Goal: Information Seeking & Learning: Compare options

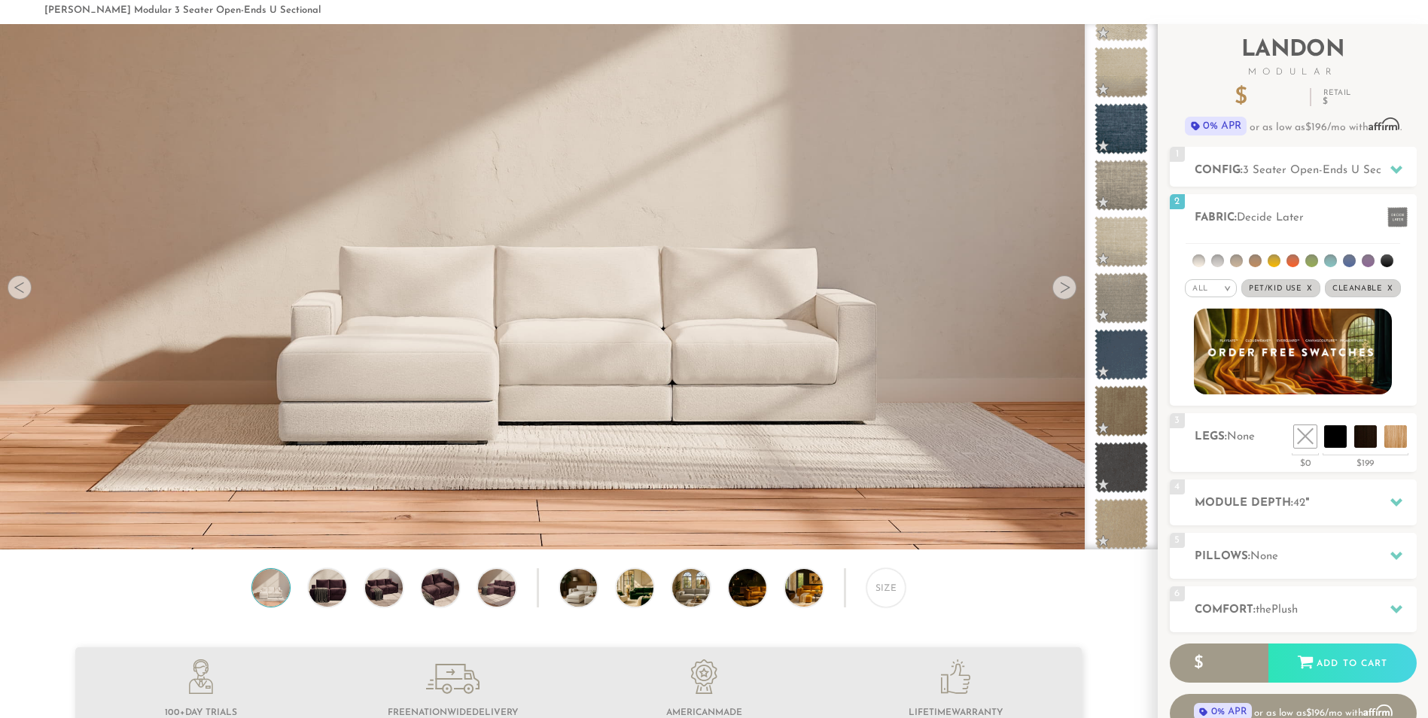
scroll to position [17609, 1417]
click at [1271, 167] on span "3 Seater Open-Ends U Sectional" at bounding box center [1326, 170] width 167 height 11
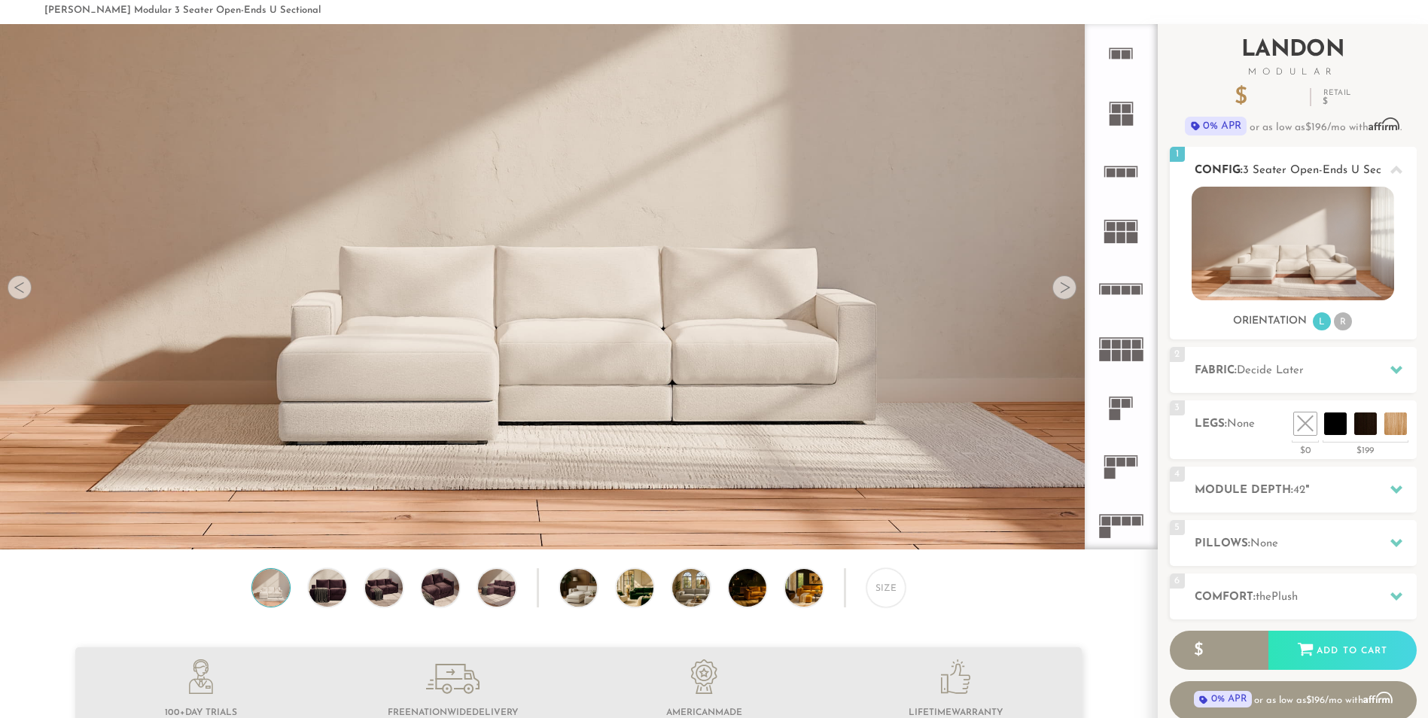
click at [1293, 165] on span "3 Seater Open-Ends U Sectional" at bounding box center [1326, 170] width 167 height 11
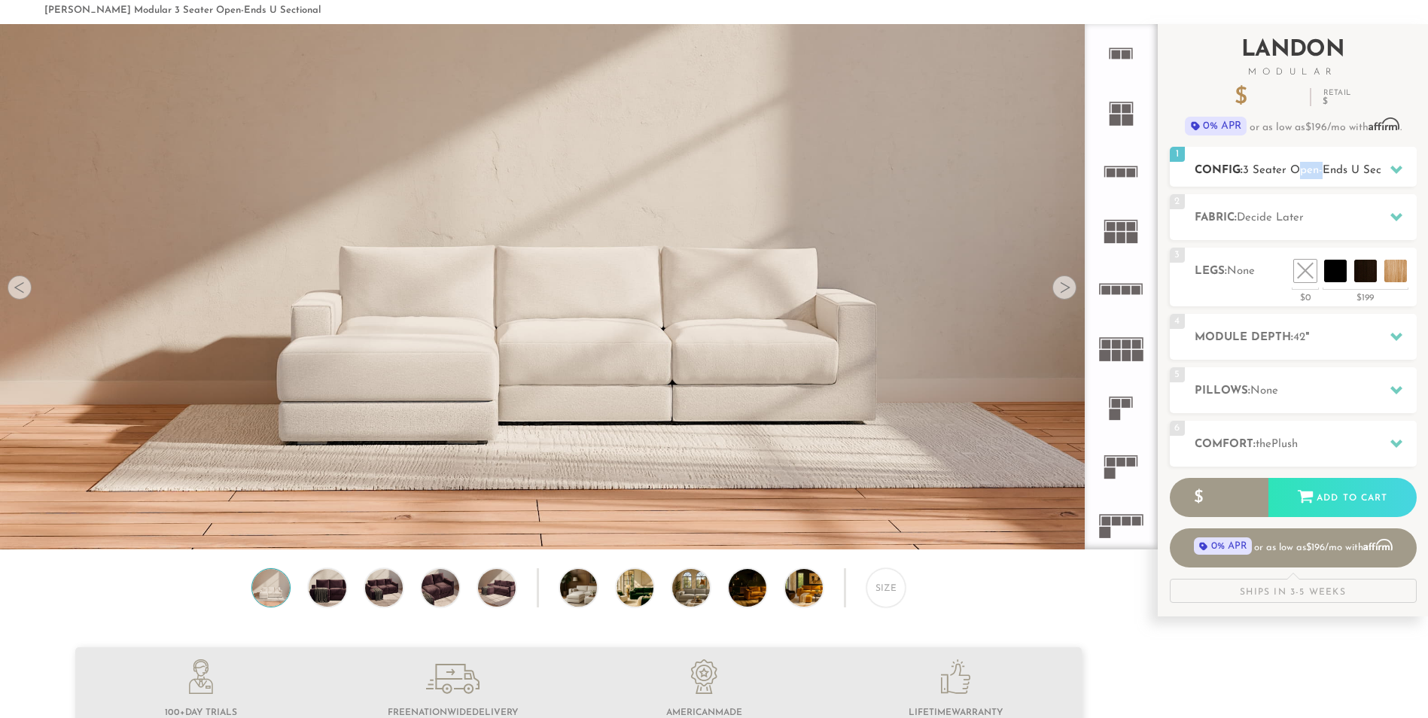
click at [1293, 165] on span "3 Seater Open-Ends U Sectional" at bounding box center [1326, 170] width 167 height 11
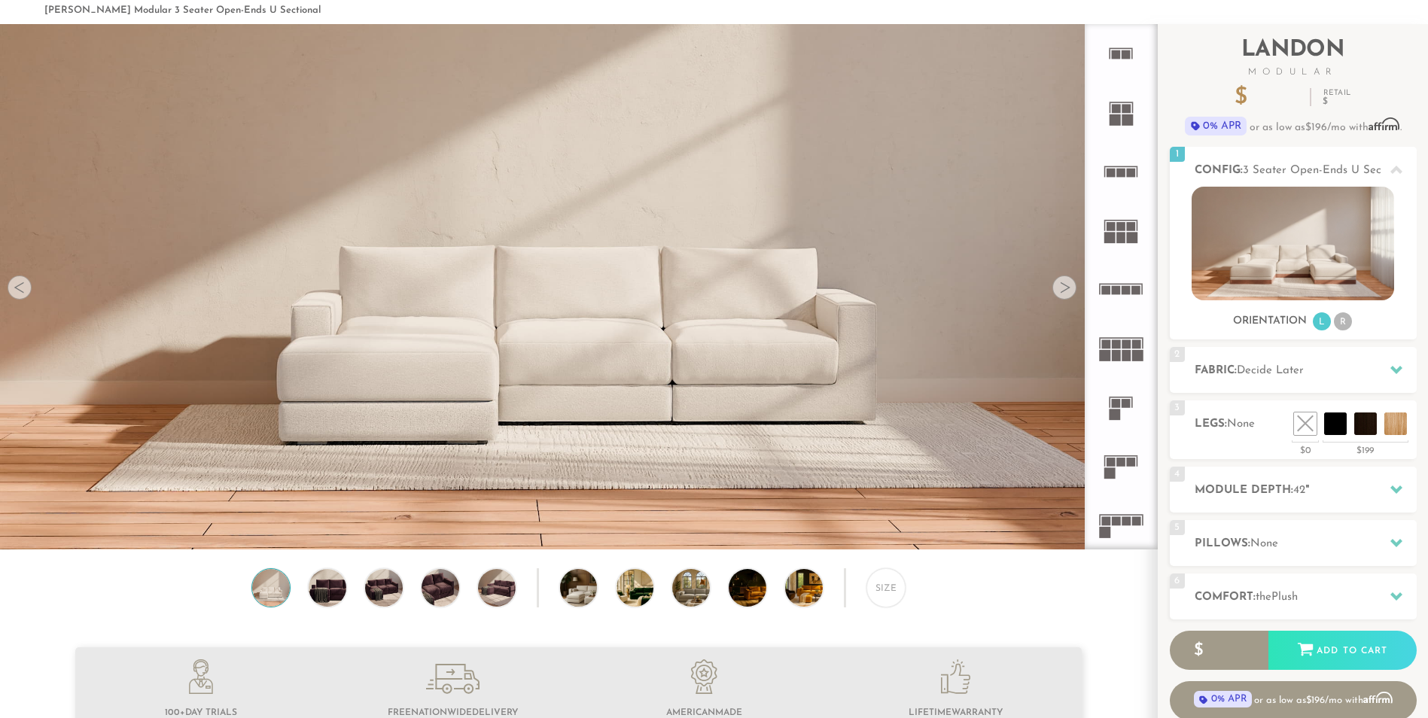
click at [1098, 462] on icon at bounding box center [1121, 466] width 59 height 59
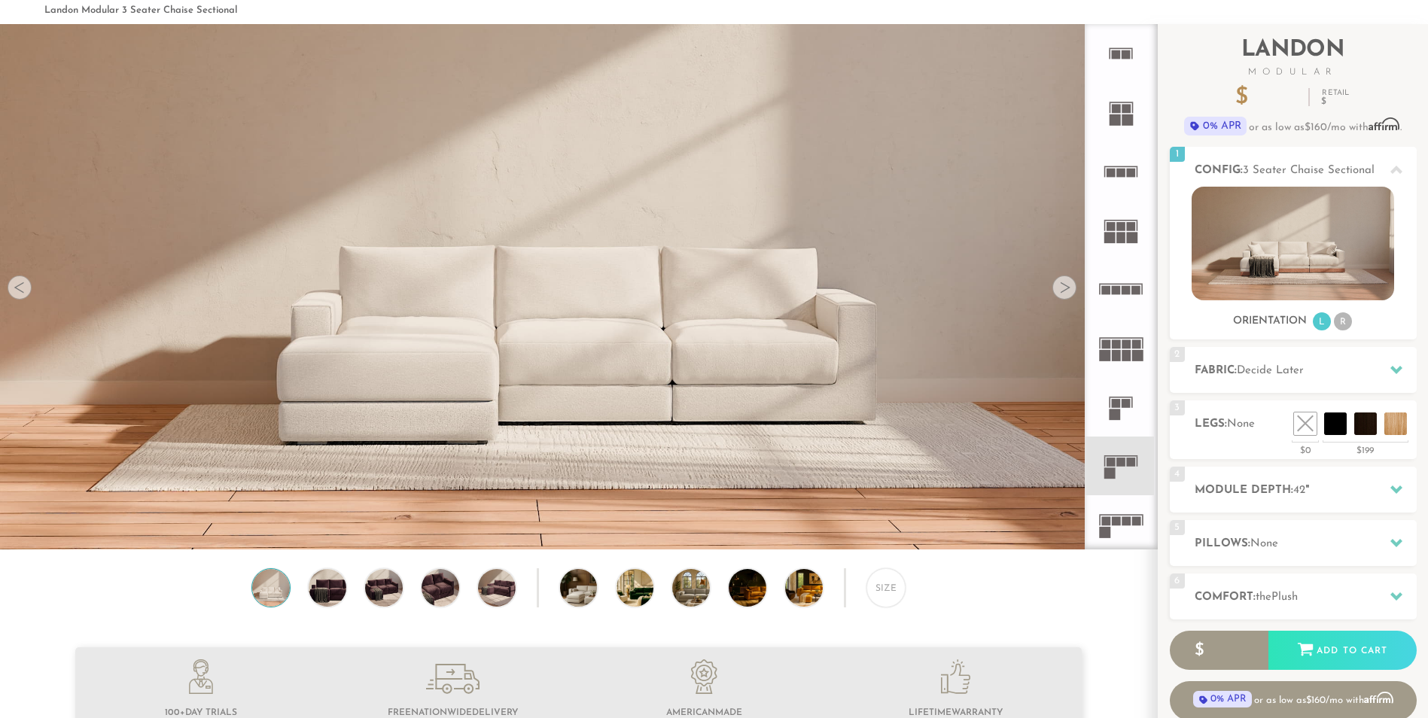
click at [1123, 540] on icon at bounding box center [1121, 524] width 59 height 59
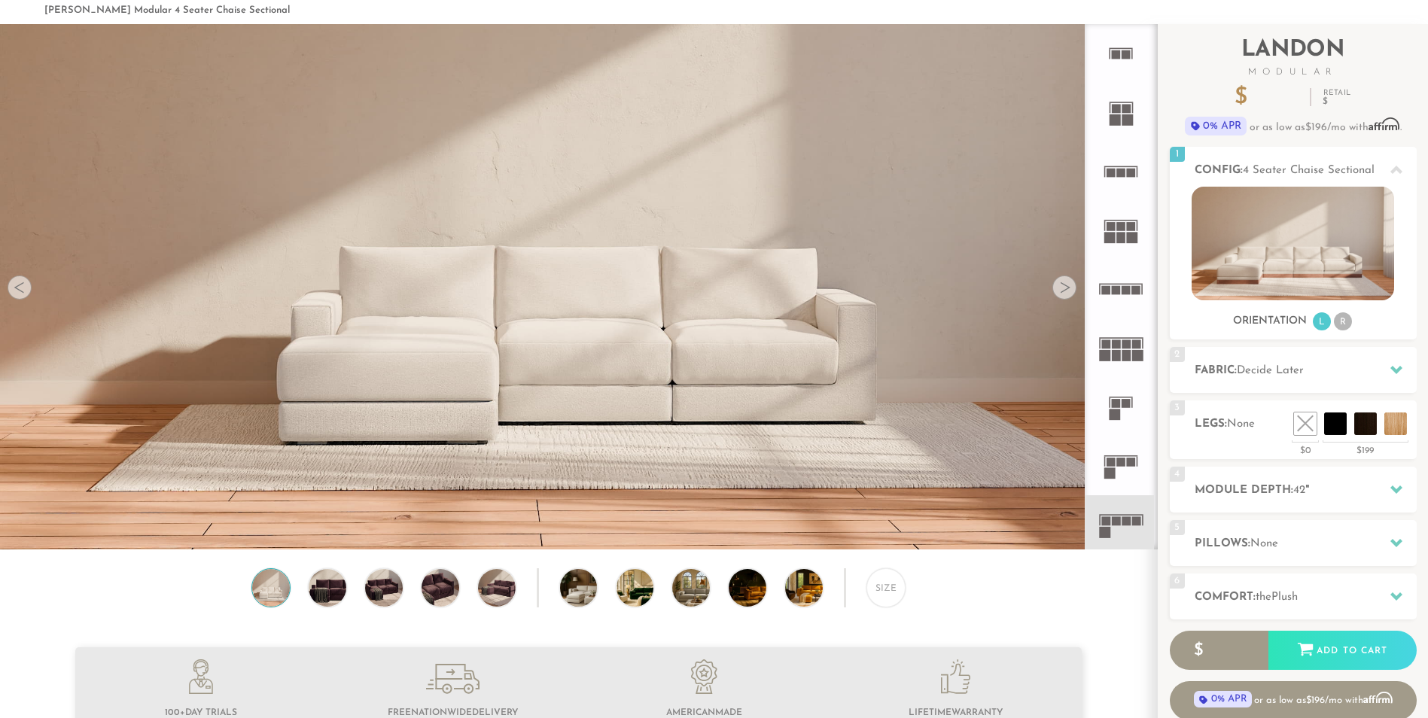
click at [1120, 465] on rect at bounding box center [1121, 462] width 9 height 9
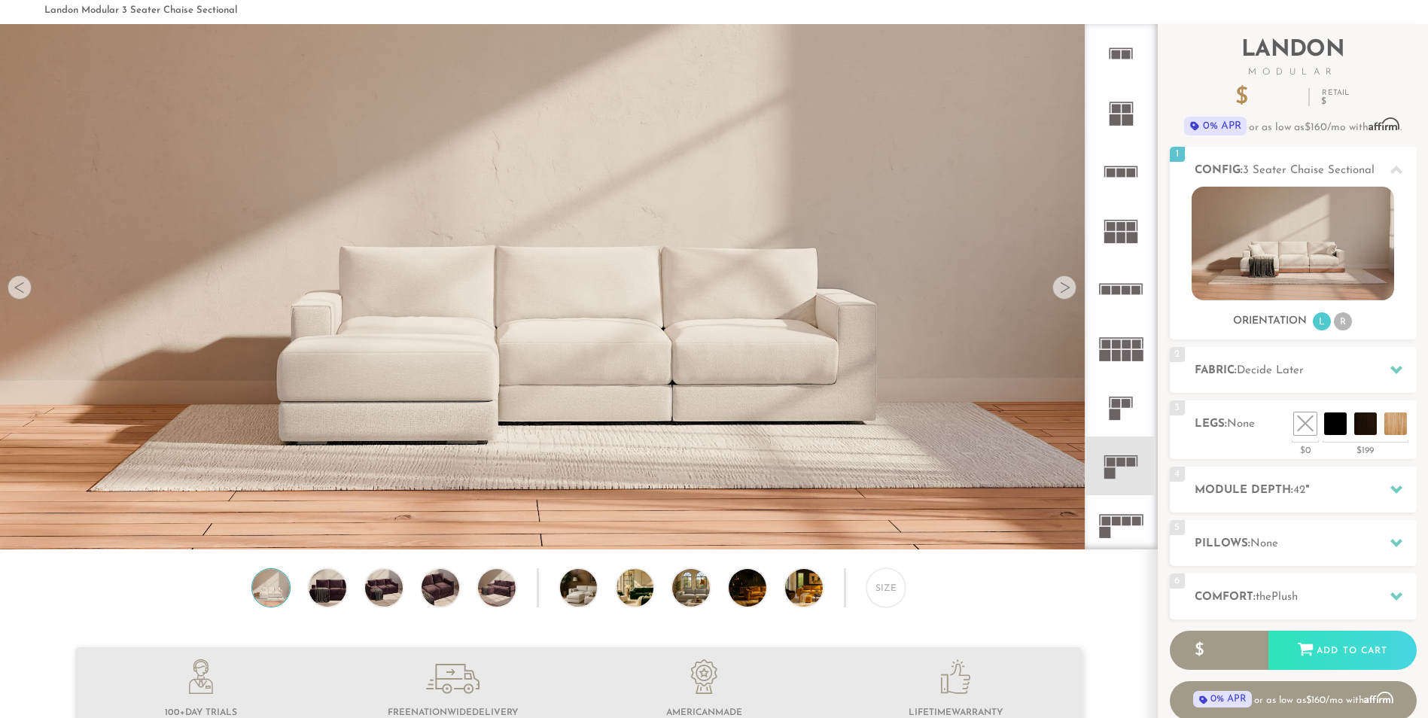
click at [1108, 521] on rect at bounding box center [1106, 521] width 9 height 9
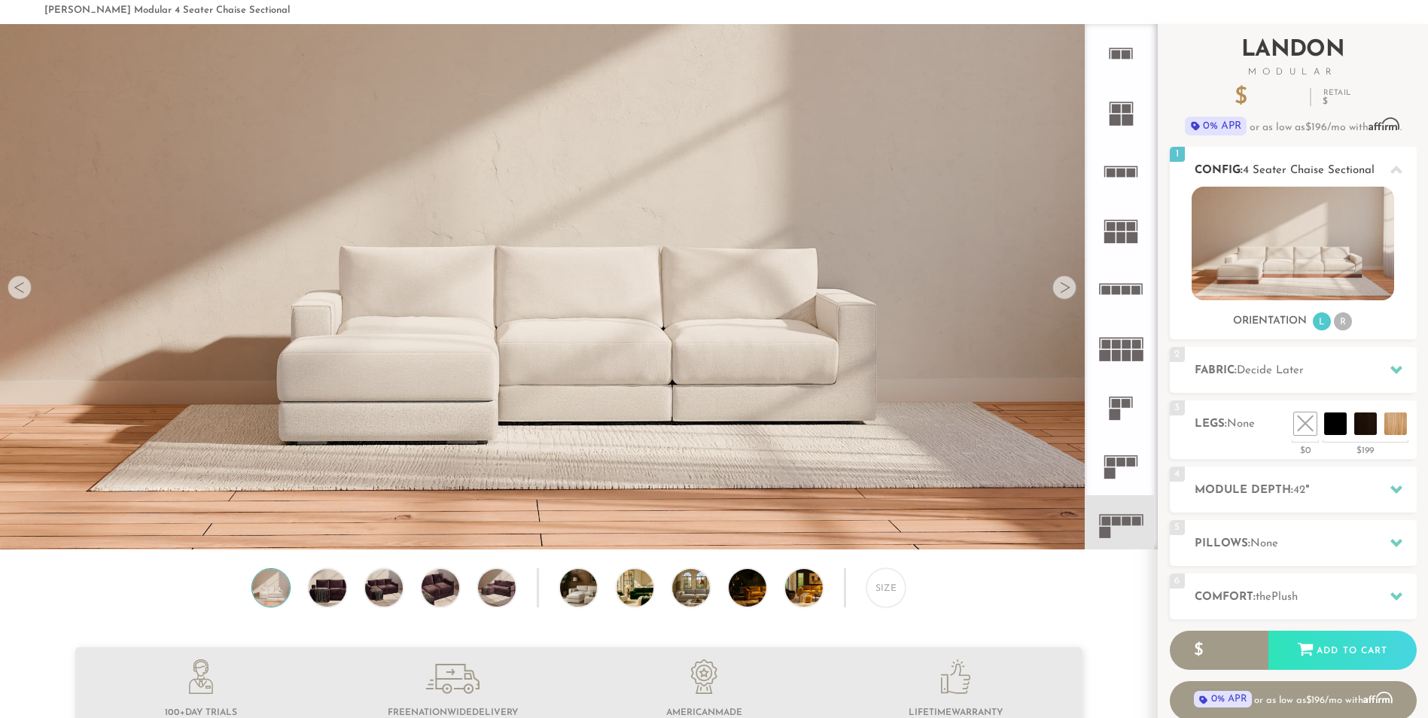
click at [1333, 171] on span "4 Seater Chaise Sectional" at bounding box center [1309, 170] width 132 height 11
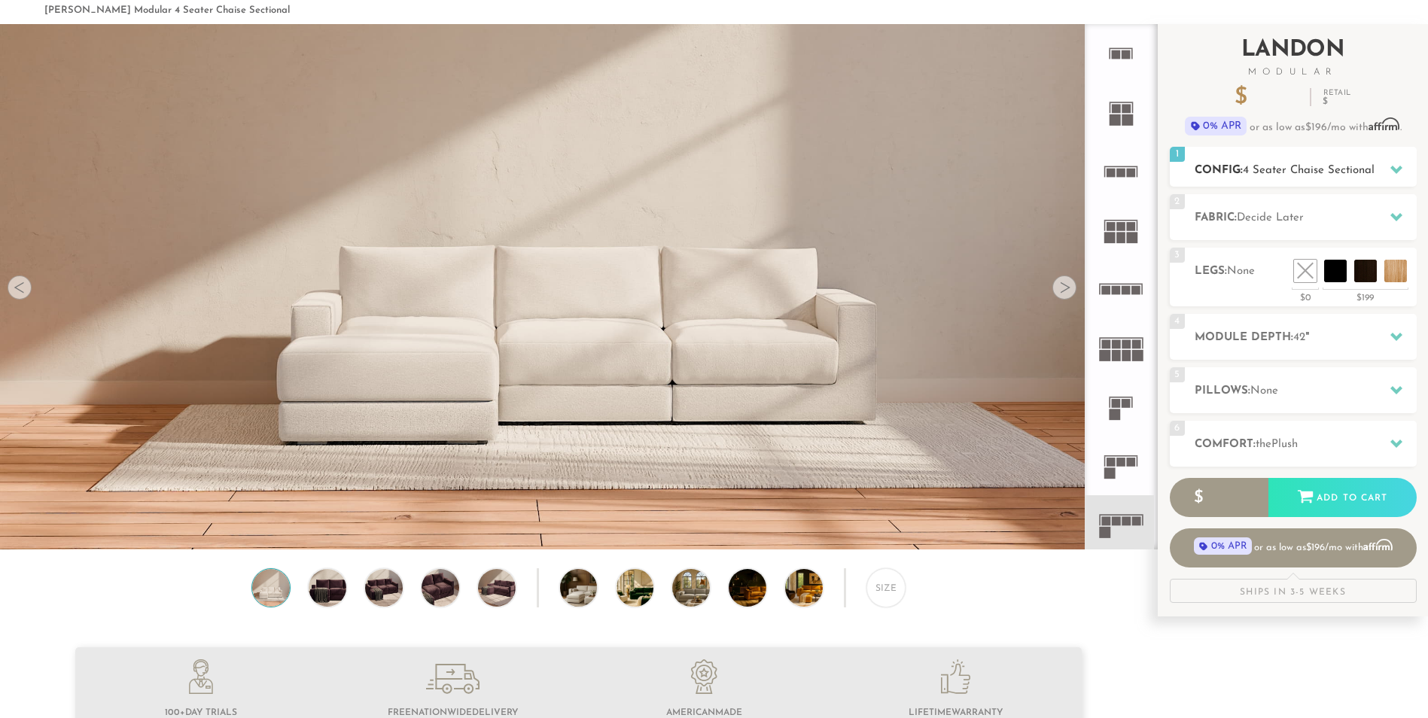
click at [1333, 171] on span "4 Seater Chaise Sectional" at bounding box center [1309, 170] width 132 height 11
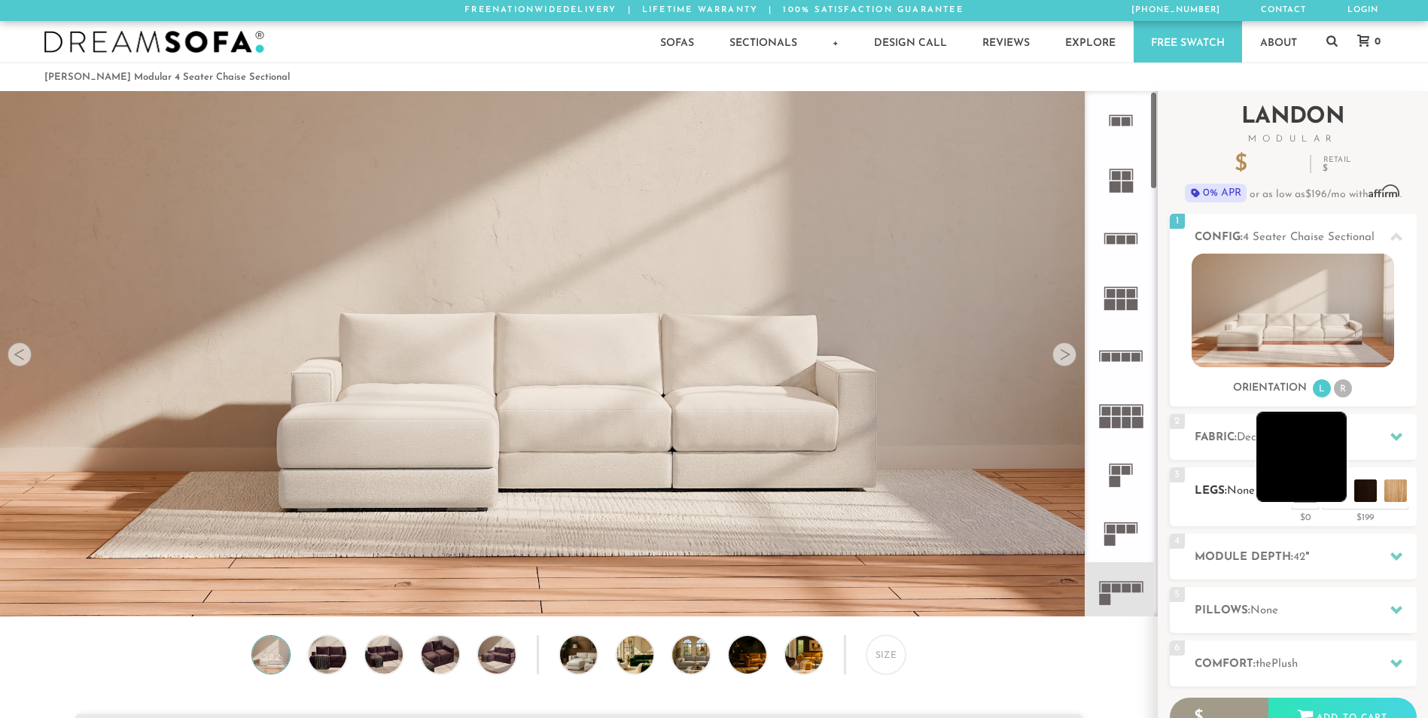
click at [1339, 500] on li at bounding box center [1302, 457] width 90 height 90
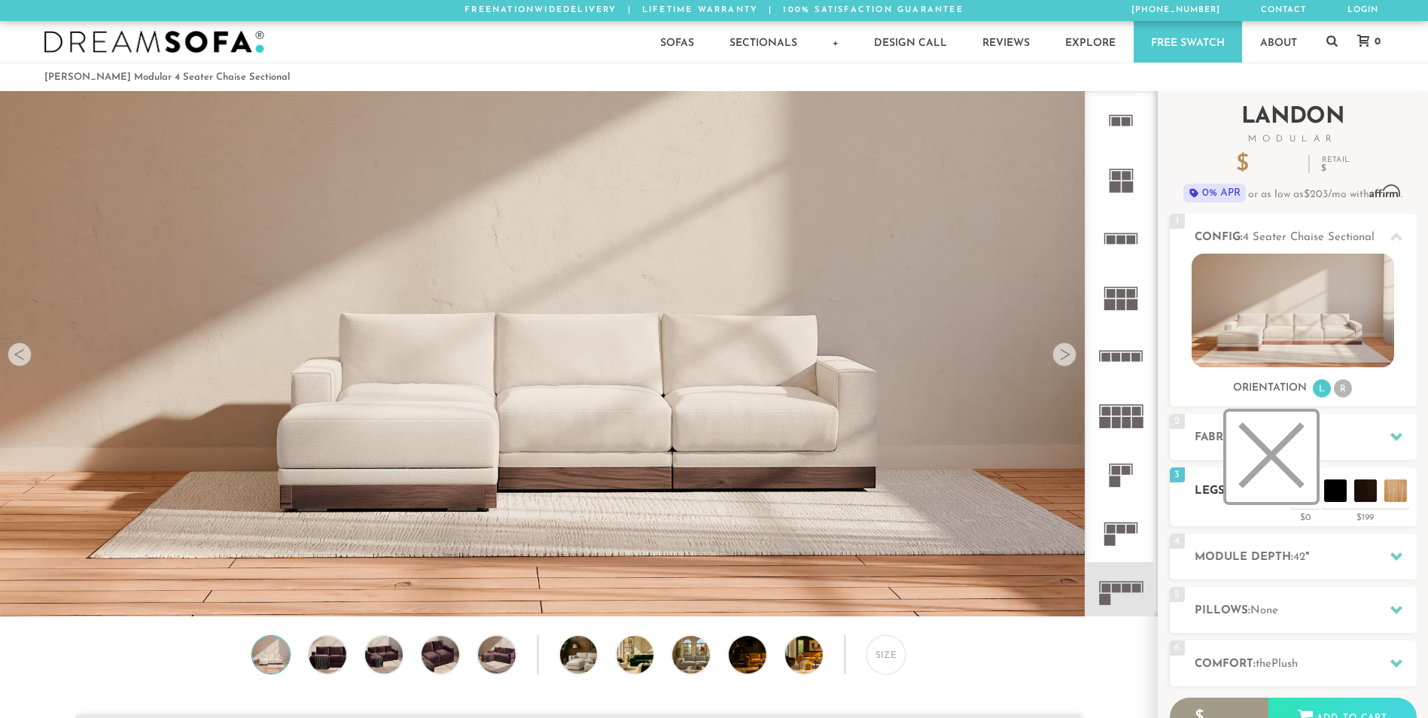
click at [1301, 493] on li at bounding box center [1271, 457] width 90 height 90
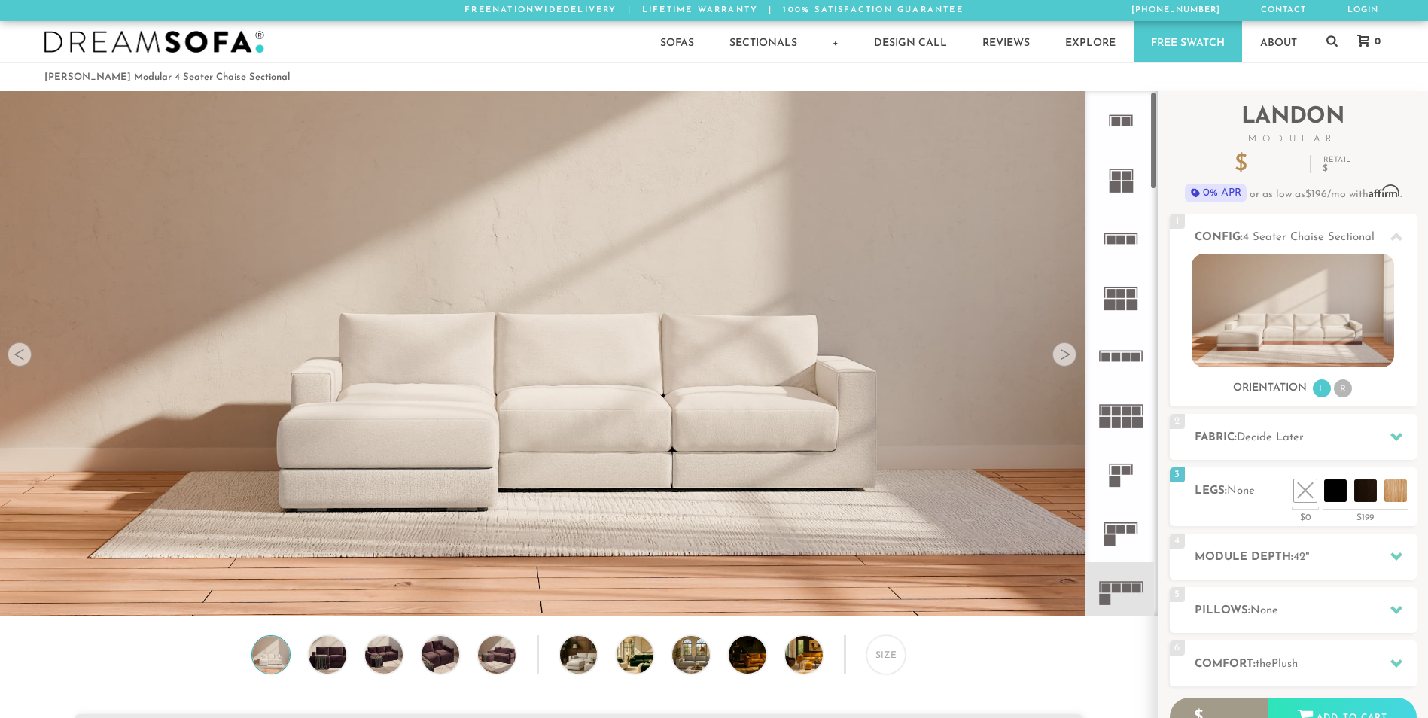
click at [1132, 178] on icon at bounding box center [1121, 179] width 59 height 59
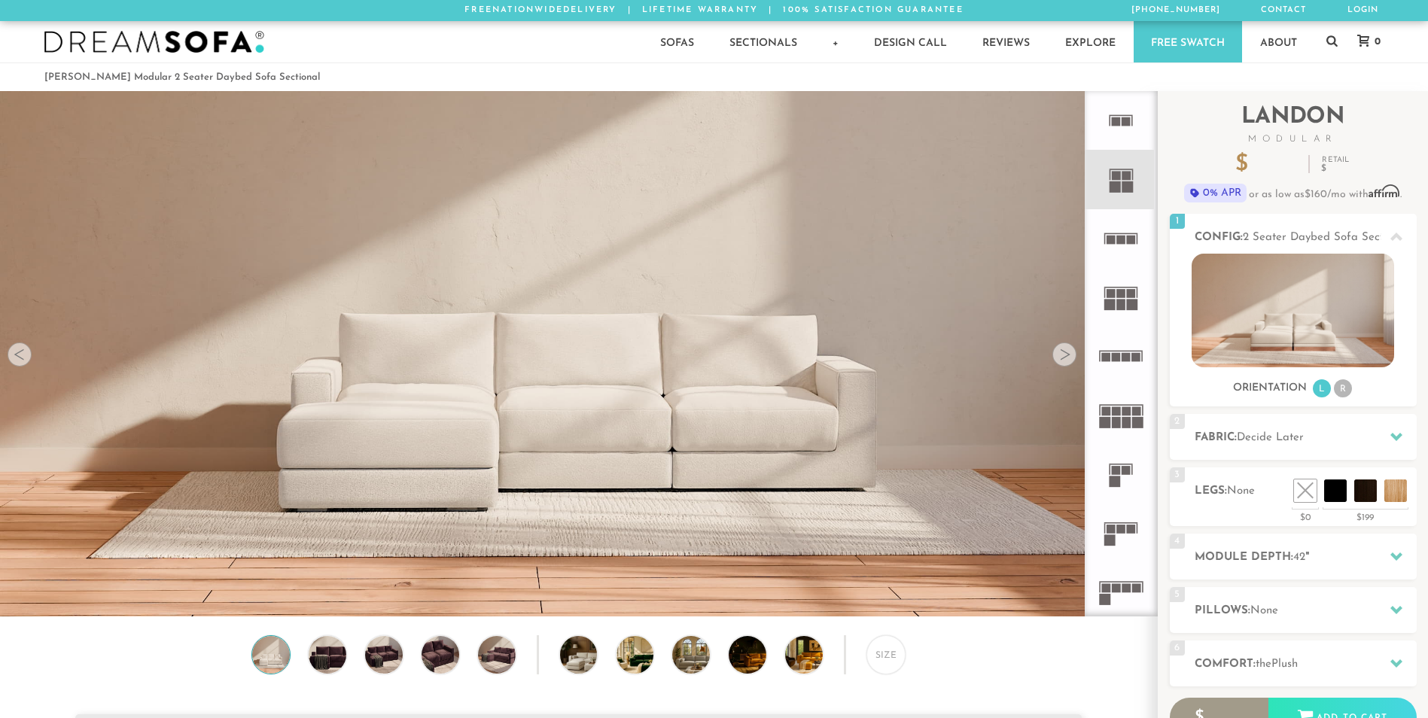
click at [1106, 132] on icon at bounding box center [1121, 120] width 59 height 59
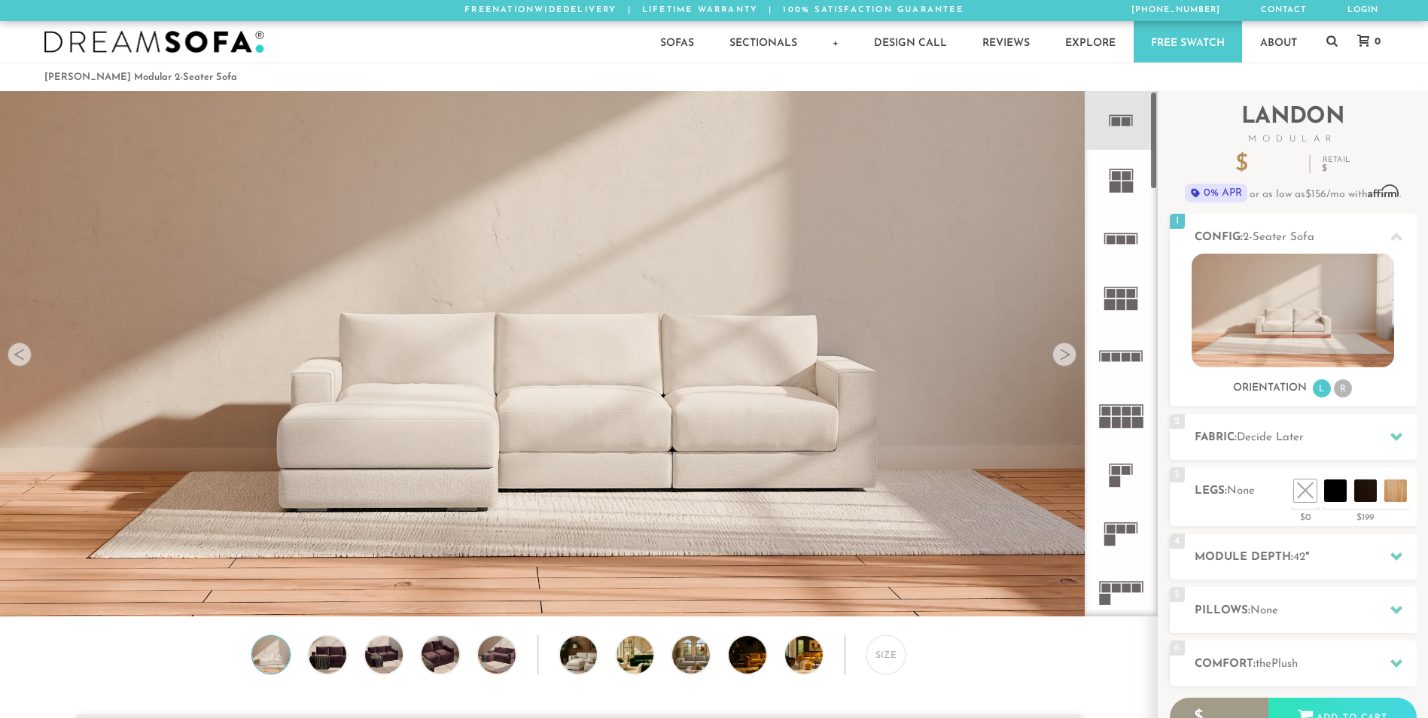
click at [1129, 527] on rect at bounding box center [1131, 529] width 9 height 9
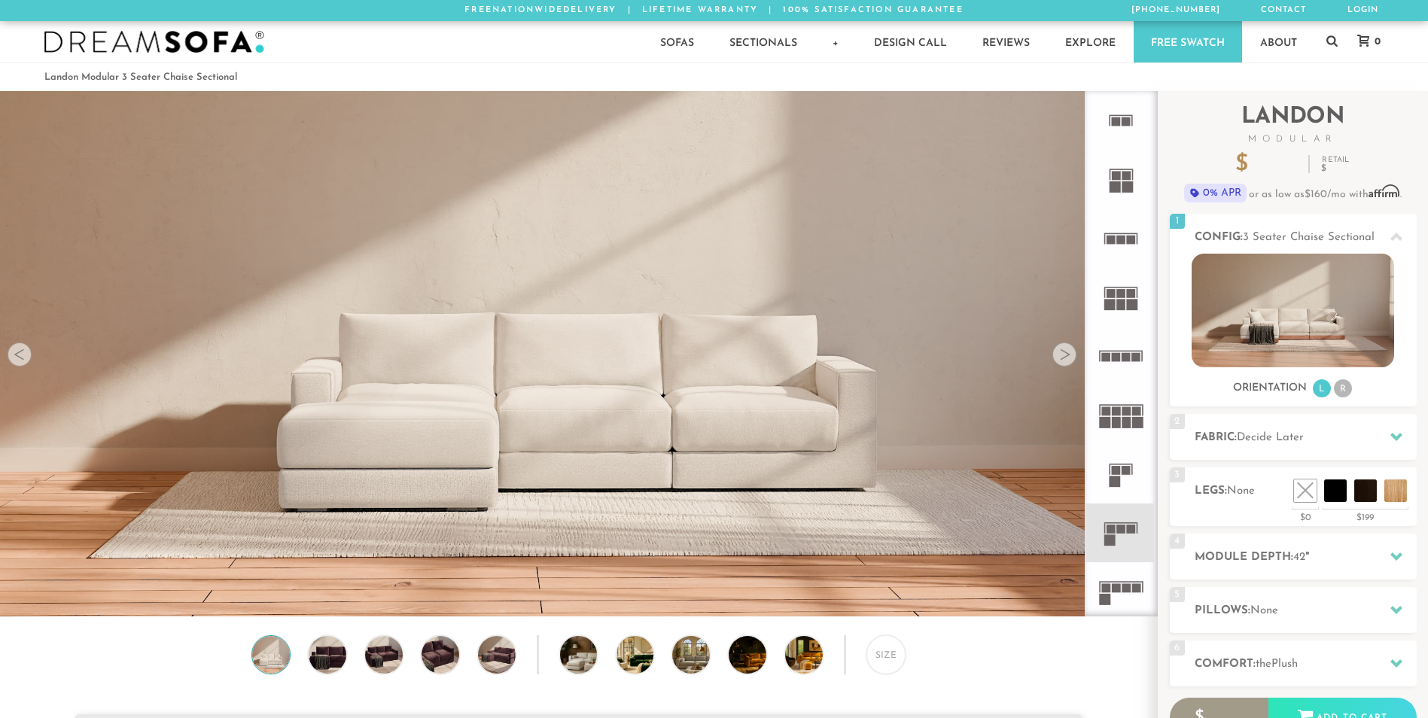
click at [1114, 589] on rect at bounding box center [1116, 588] width 9 height 9
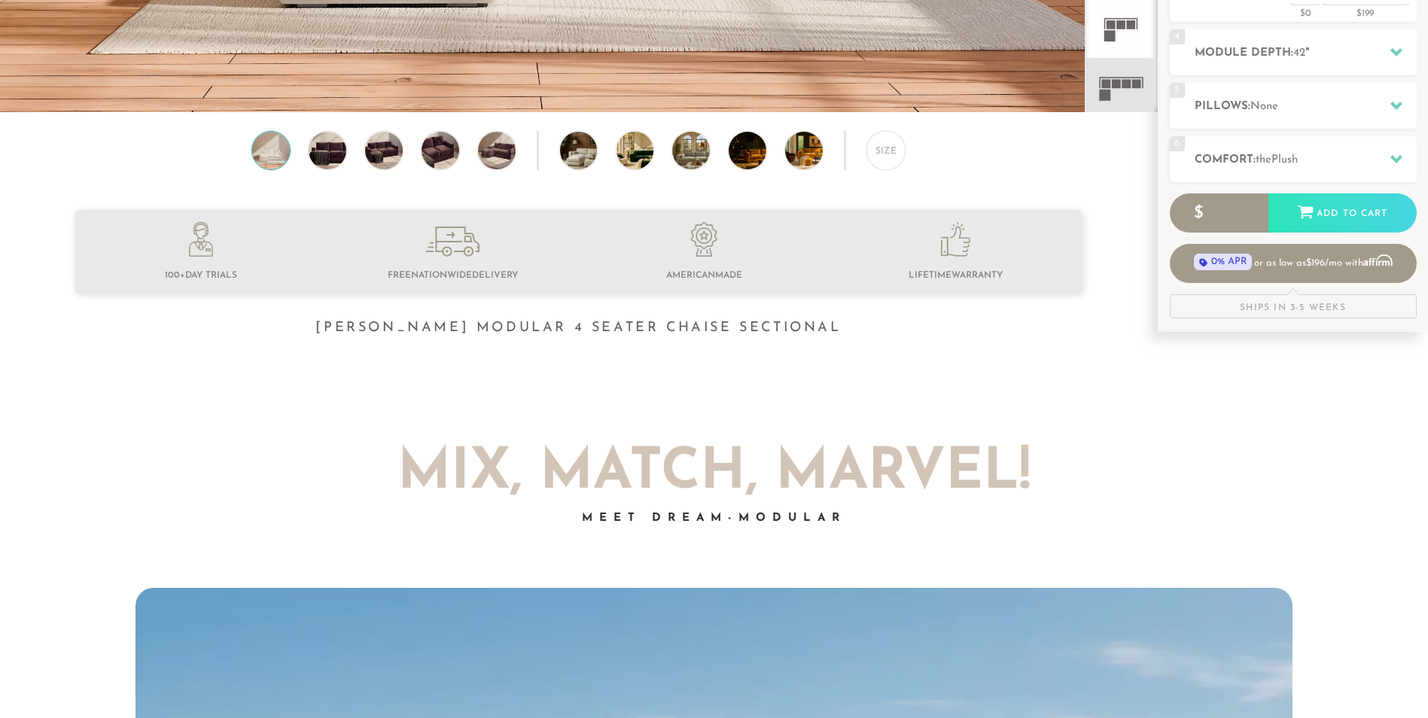
scroll to position [487, 0]
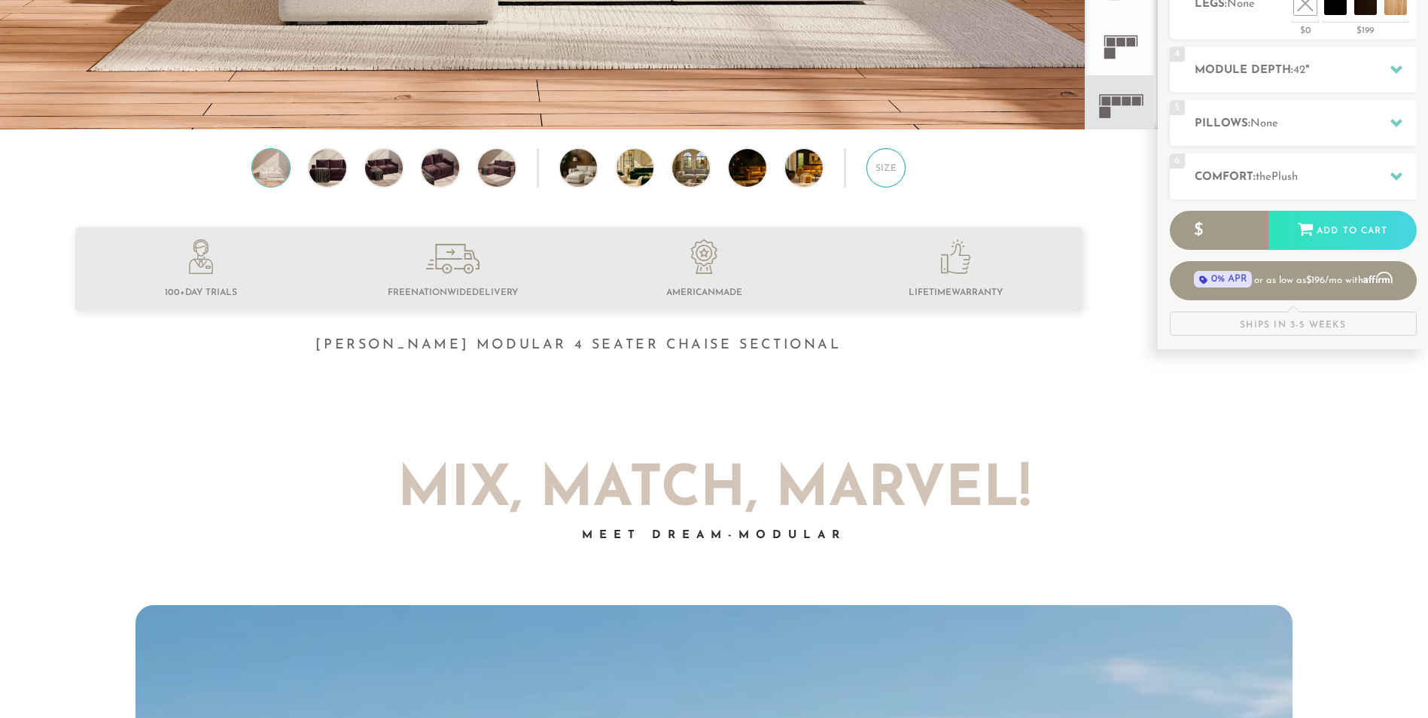
click at [894, 178] on div "Size" at bounding box center [886, 167] width 39 height 39
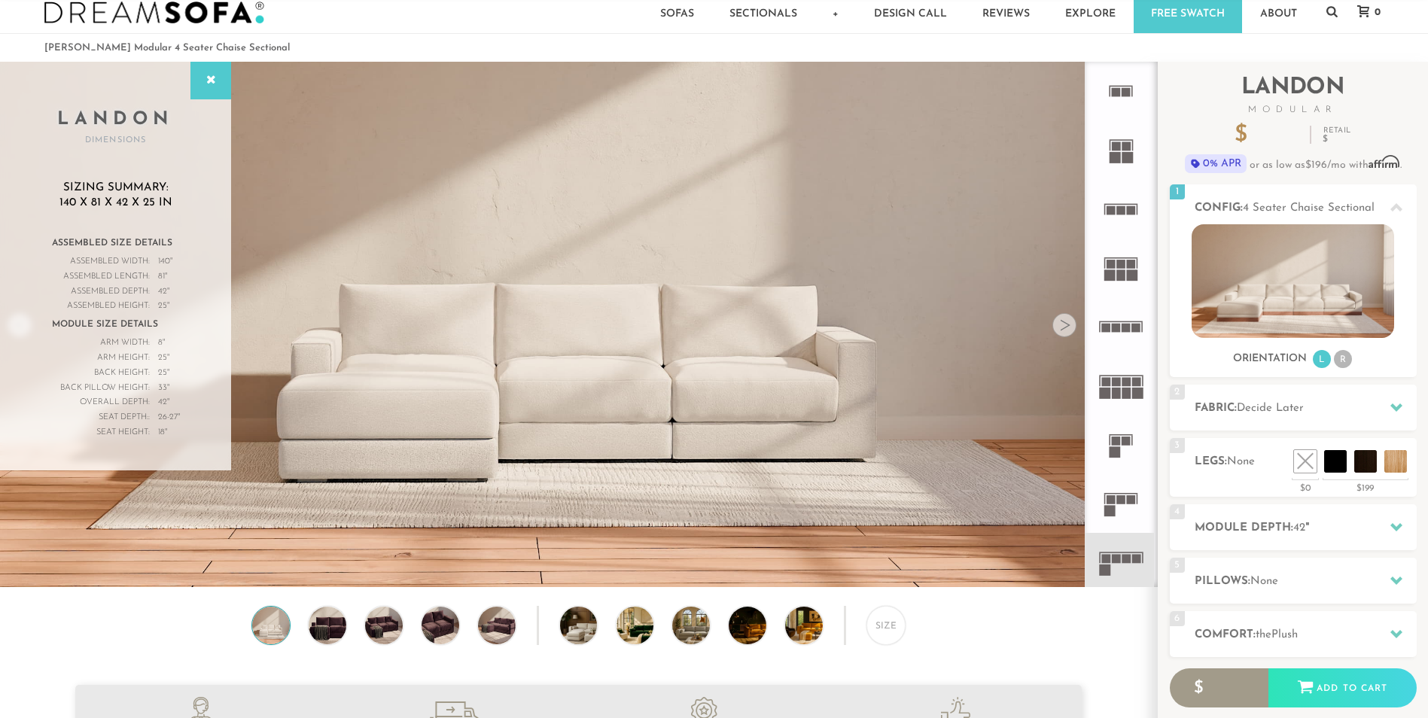
scroll to position [0, 0]
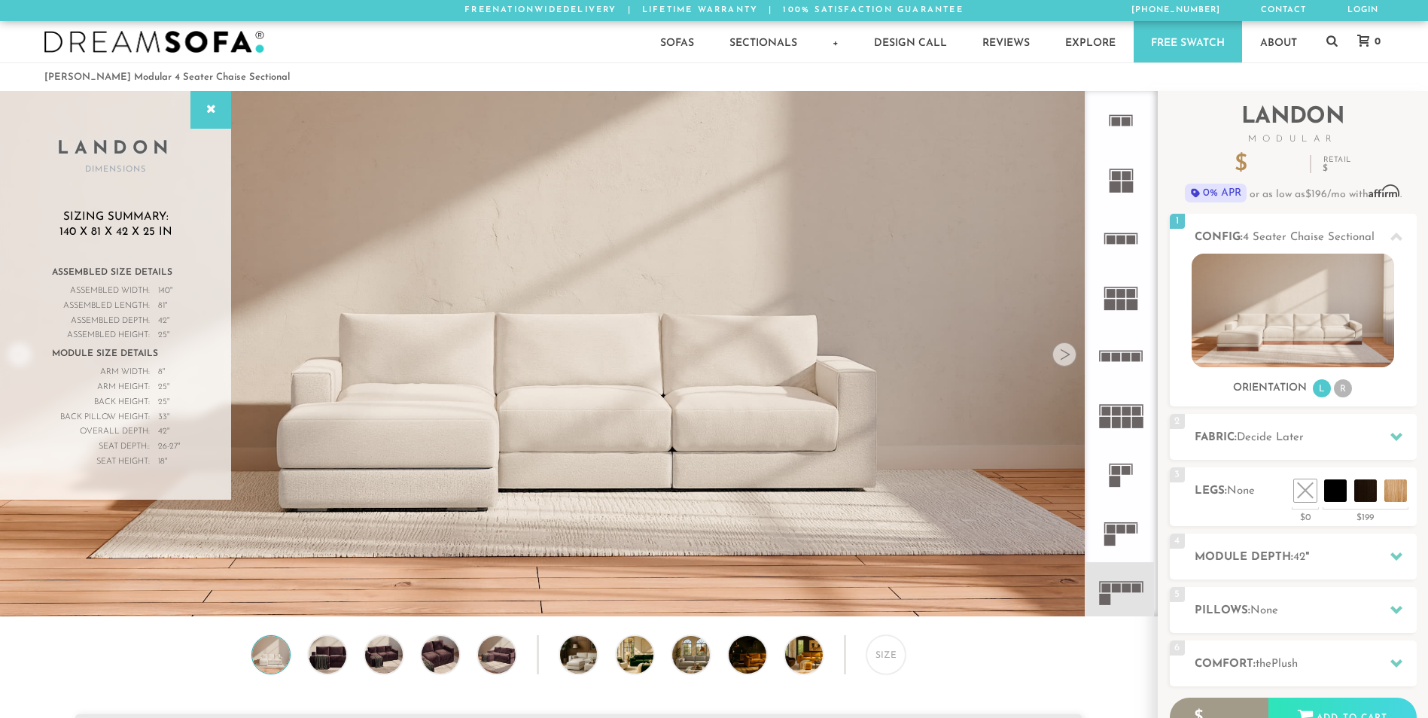
click at [1116, 531] on rect at bounding box center [1111, 529] width 9 height 9
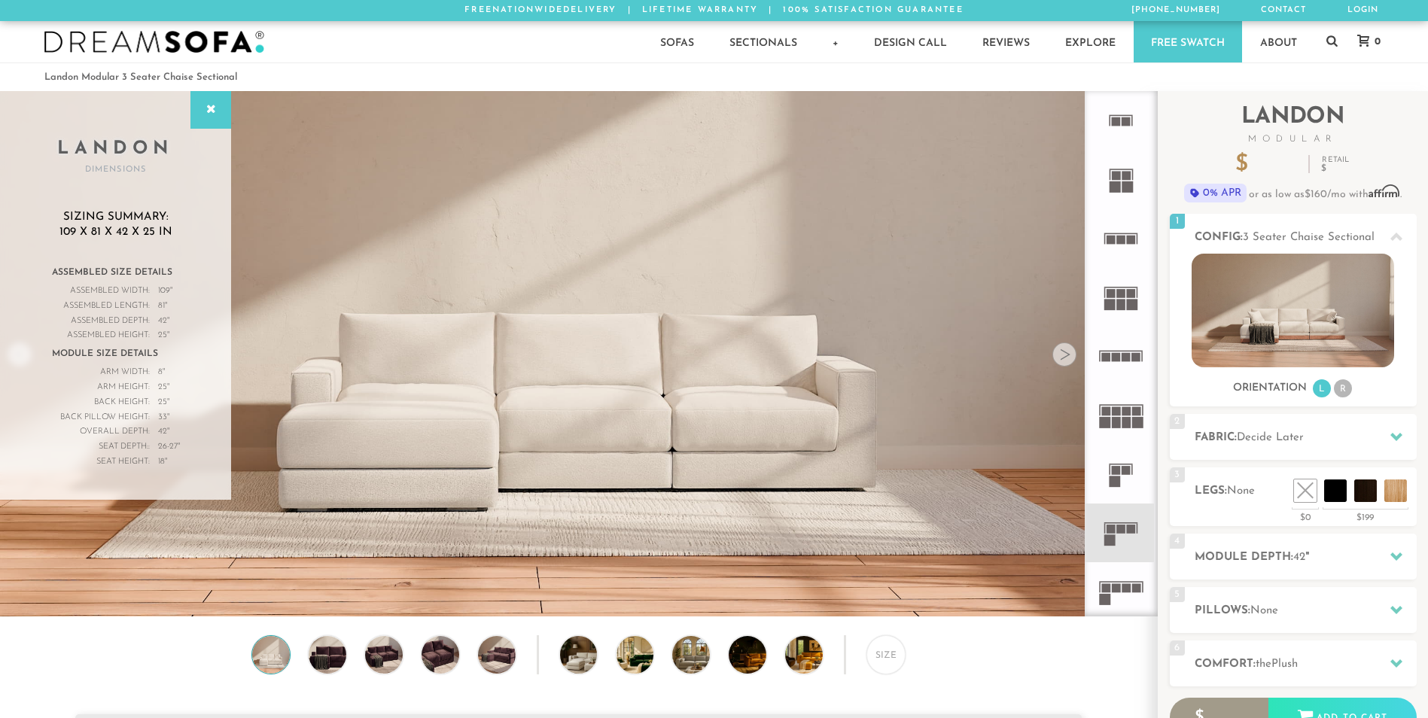
click at [1112, 597] on icon at bounding box center [1121, 591] width 59 height 59
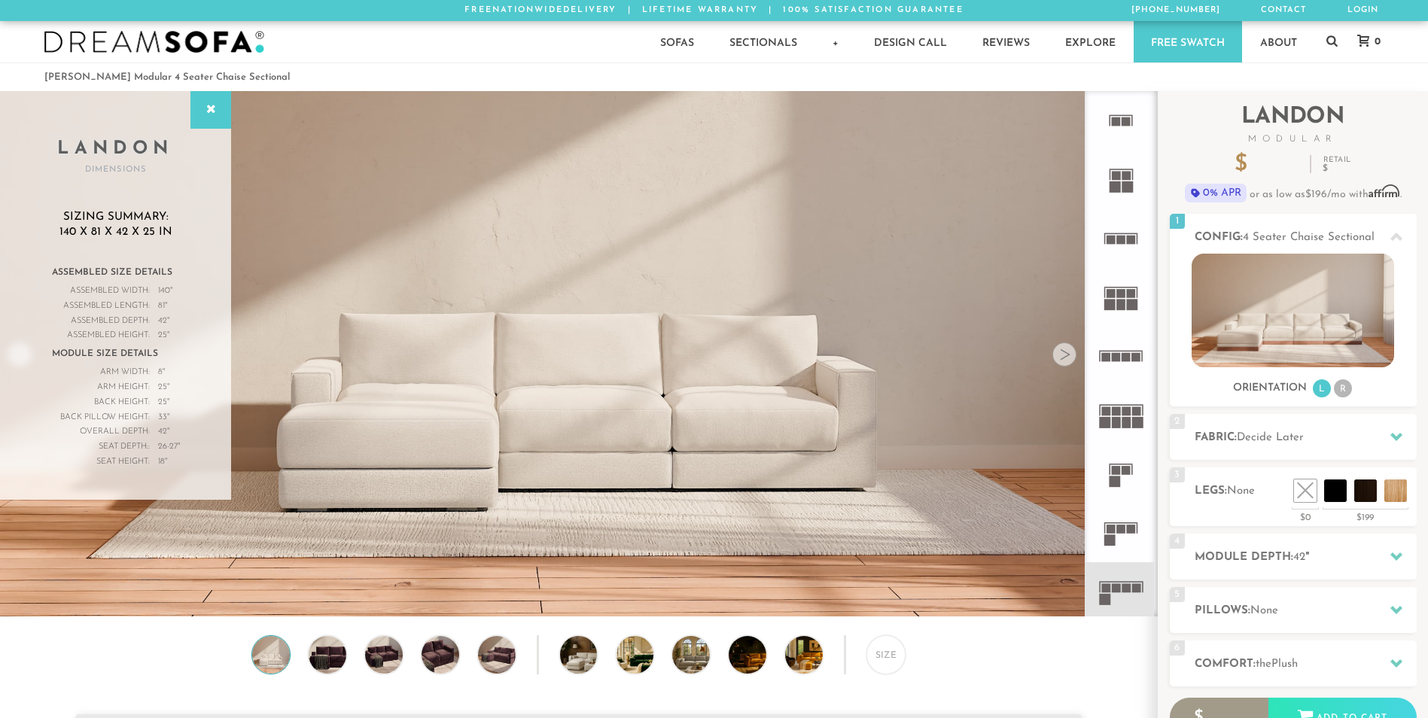
click at [1125, 230] on icon at bounding box center [1121, 238] width 59 height 59
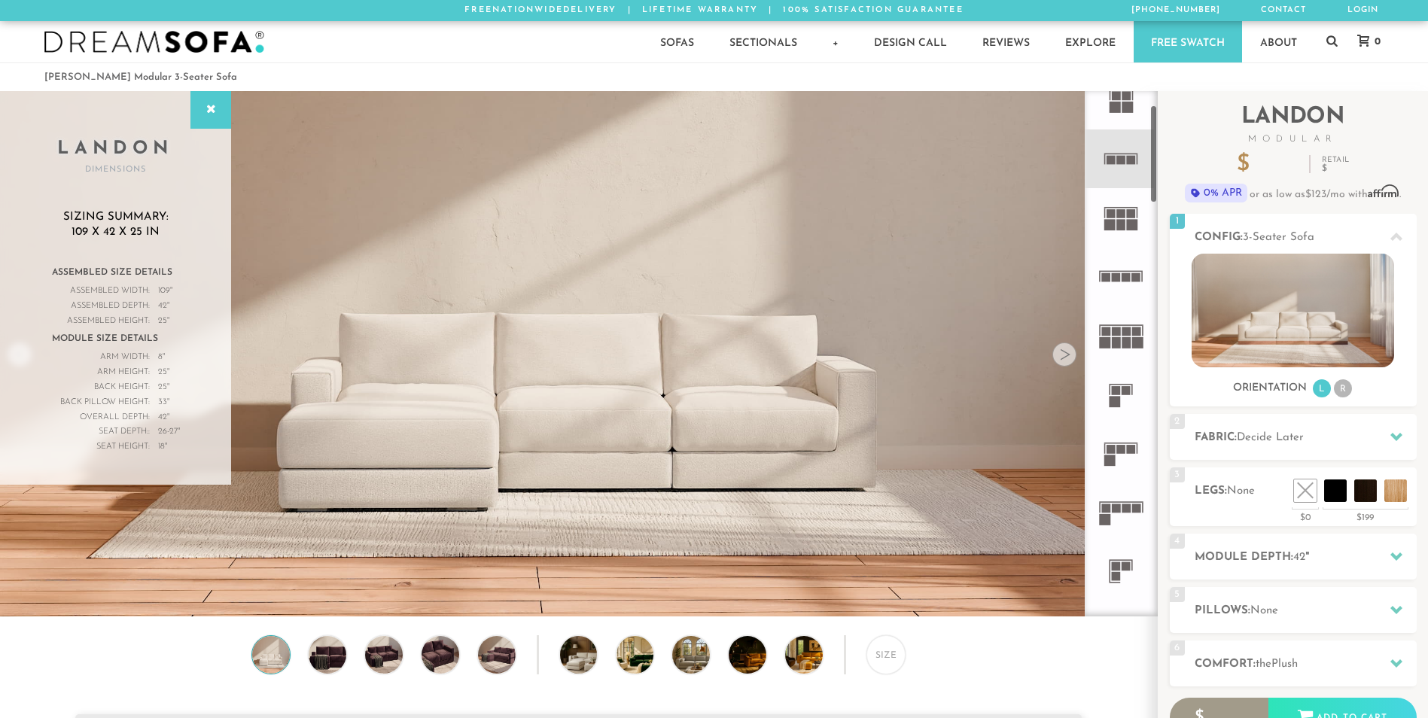
scroll to position [69, 0]
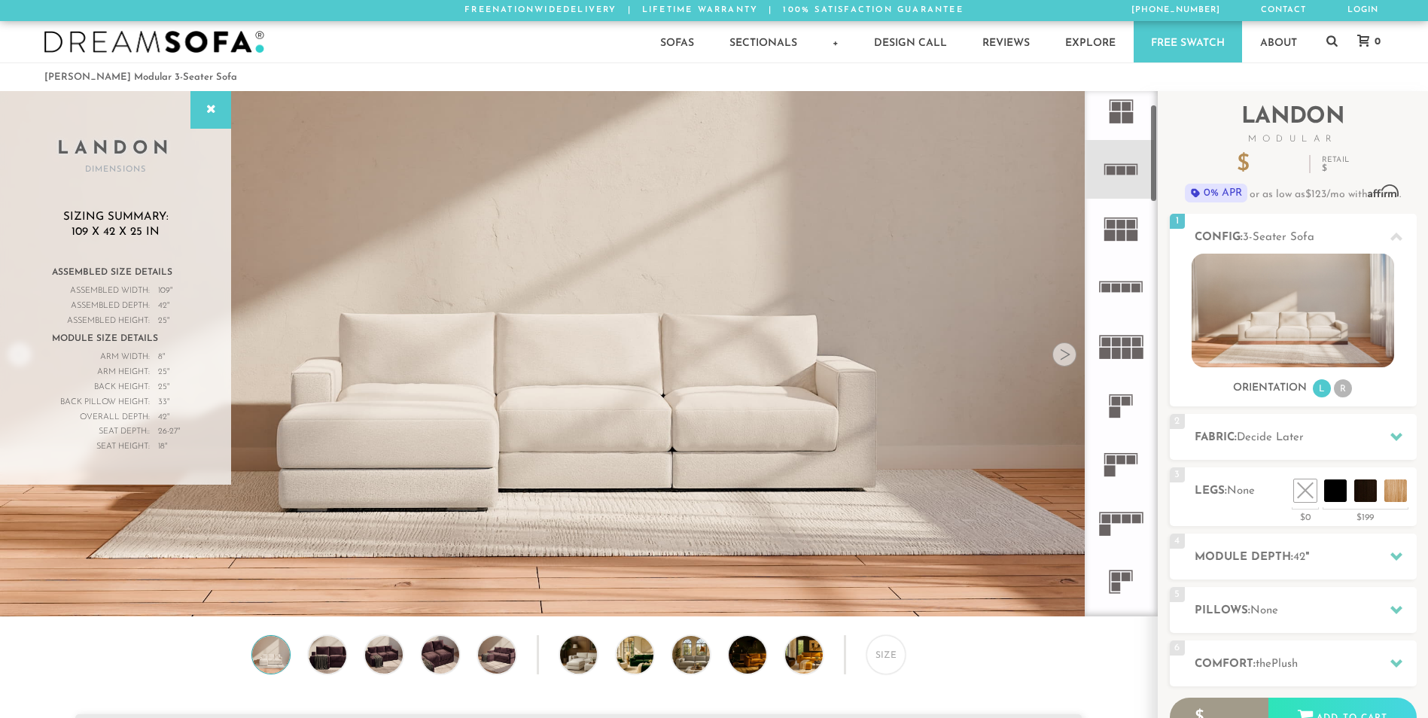
click at [1122, 458] on rect at bounding box center [1121, 459] width 9 height 9
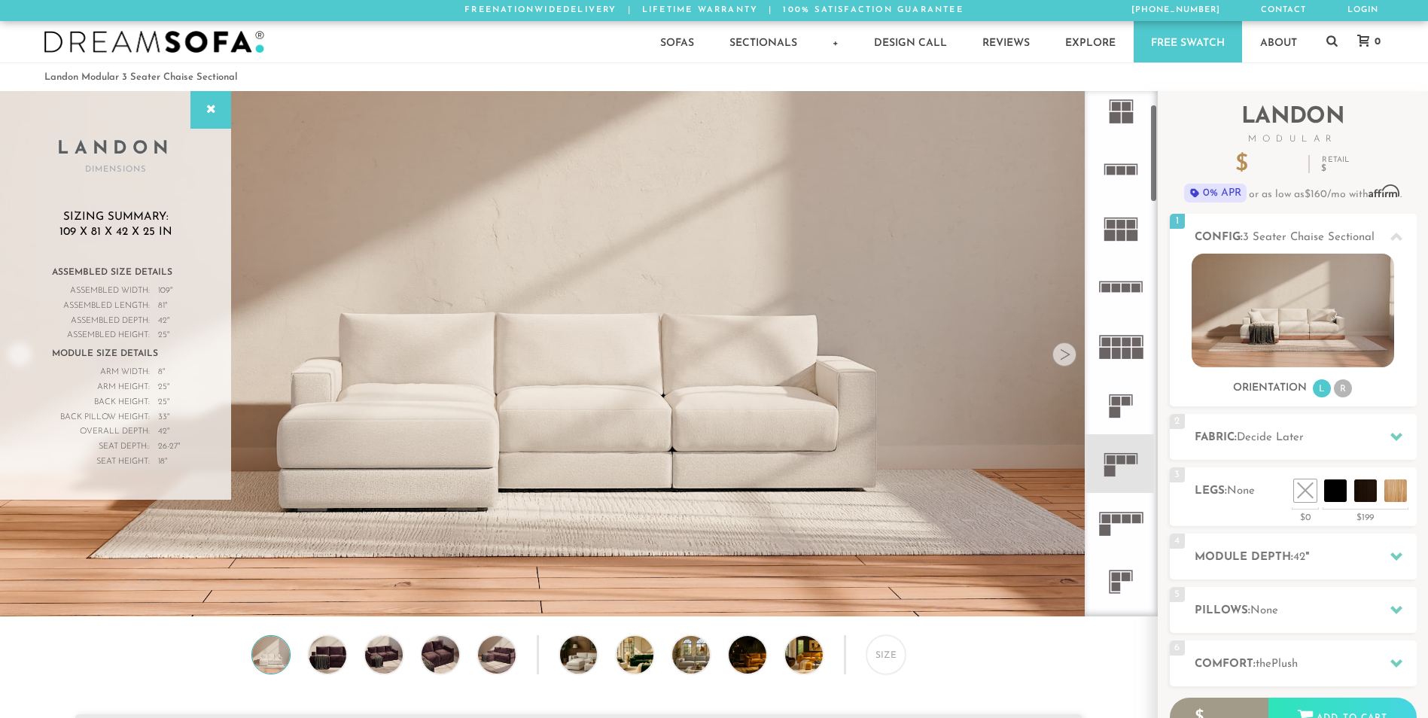
click at [1116, 519] on rect at bounding box center [1116, 519] width 9 height 9
